Goal: Check status

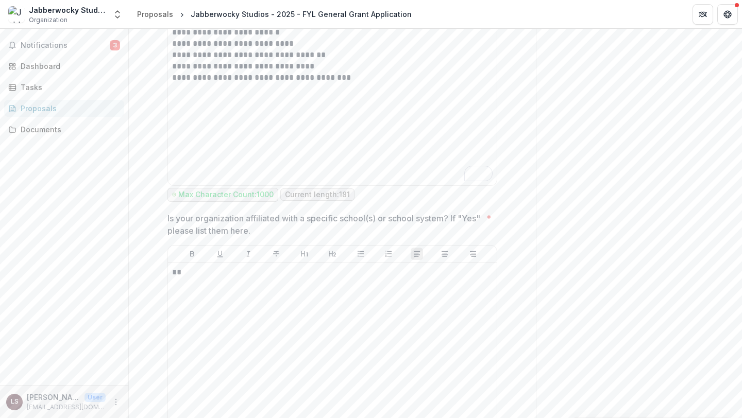
scroll to position [730, 0]
